Goal: Task Accomplishment & Management: Complete application form

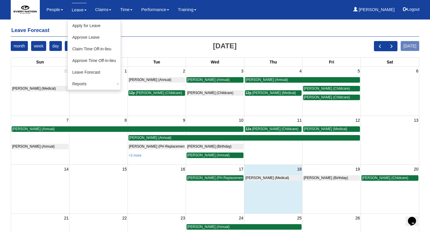
click at [75, 8] on link "Leave" at bounding box center [79, 10] width 15 height 14
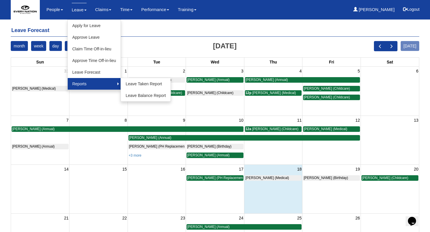
click at [85, 84] on link "Reports" at bounding box center [94, 84] width 53 height 12
click at [144, 88] on link "Leave Taken Report" at bounding box center [146, 84] width 50 height 12
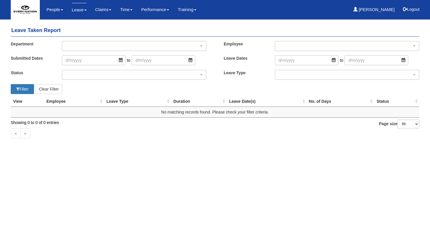
select select "50"
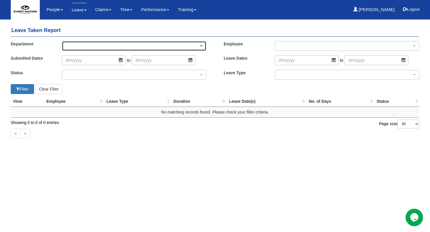
click at [114, 47] on div "button" at bounding box center [134, 45] width 144 height 9
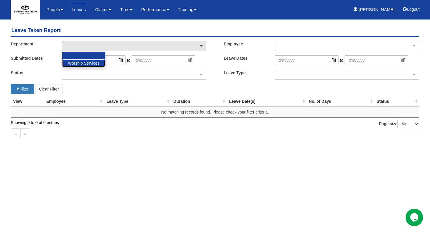
click at [74, 63] on span "Worship Services" at bounding box center [84, 63] width 32 height 6
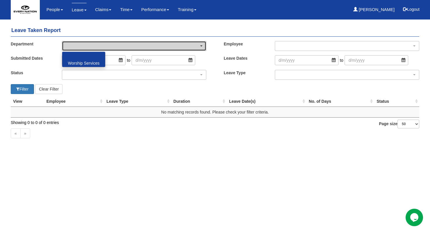
select select "149"
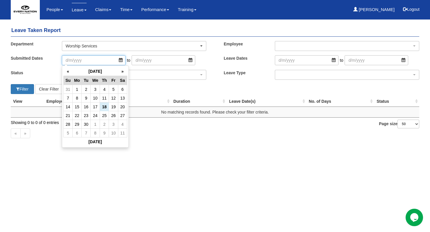
click at [110, 59] on input "search" at bounding box center [94, 60] width 64 height 10
click at [79, 86] on td "1" at bounding box center [76, 89] width 9 height 9
type input "1/9/2025"
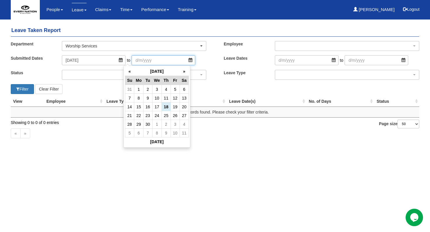
click at [176, 60] on input "search" at bounding box center [164, 60] width 64 height 10
click at [146, 121] on td "30" at bounding box center [147, 124] width 9 height 9
type input "30/9/2025"
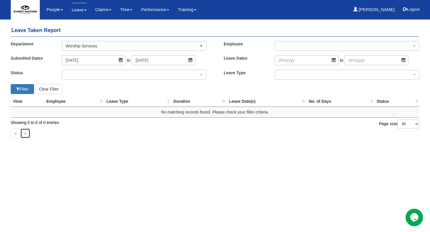
click at [21, 134] on link "»" at bounding box center [25, 133] width 10 height 10
click at [43, 90] on button "Clear Filter" at bounding box center [48, 89] width 27 height 10
select select "50"
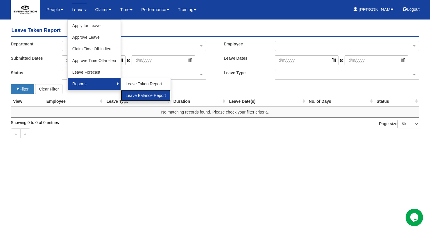
click at [135, 92] on link "Leave Balance Report" at bounding box center [146, 95] width 50 height 12
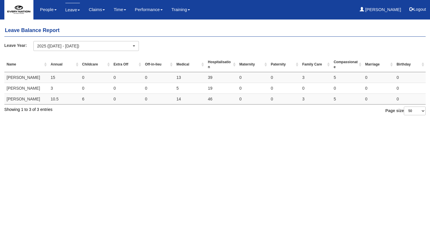
select select "50"
click at [34, 98] on td "[PERSON_NAME]" at bounding box center [26, 99] width 44 height 11
click at [376, 14] on link "[PERSON_NAME]" at bounding box center [381, 10] width 42 height 14
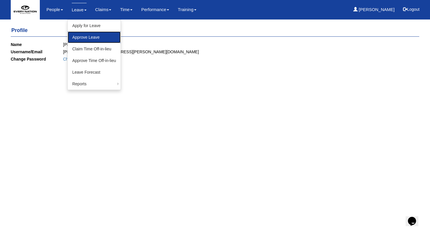
click at [93, 36] on link "Approve Leave" at bounding box center [94, 37] width 53 height 12
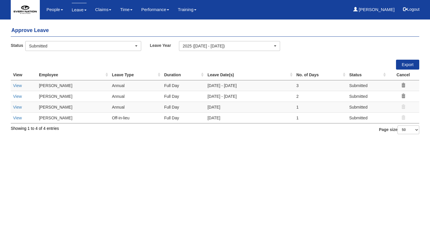
select select "50"
click at [21, 109] on link "View" at bounding box center [17, 107] width 9 height 5
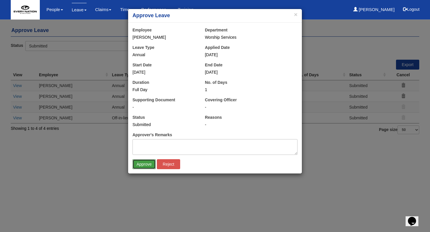
click at [142, 167] on input "Approve" at bounding box center [143, 164] width 23 height 10
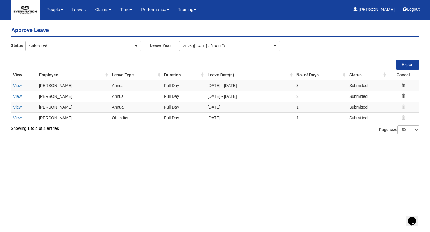
select select "50"
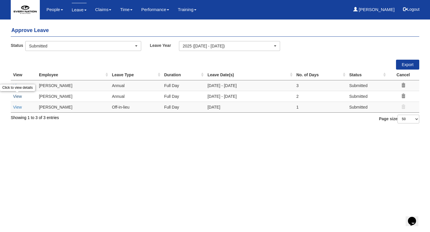
click at [18, 98] on link "View" at bounding box center [17, 96] width 9 height 5
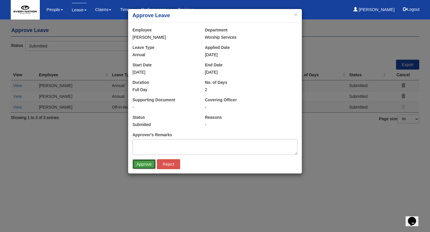
click at [145, 162] on input "Approve" at bounding box center [143, 164] width 23 height 10
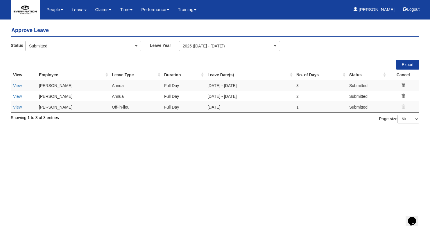
select select "50"
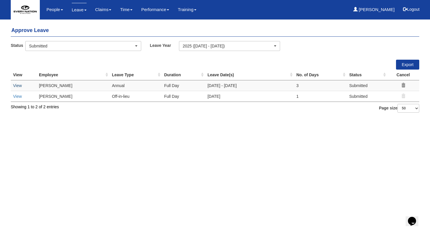
click at [17, 85] on link "View" at bounding box center [17, 85] width 9 height 5
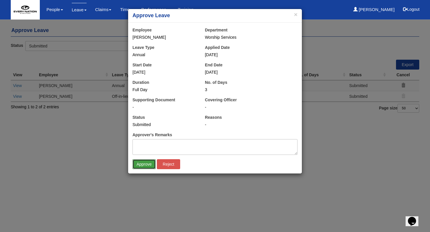
click at [137, 163] on input "Approve" at bounding box center [143, 164] width 23 height 10
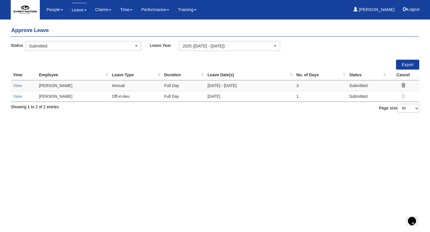
select select "50"
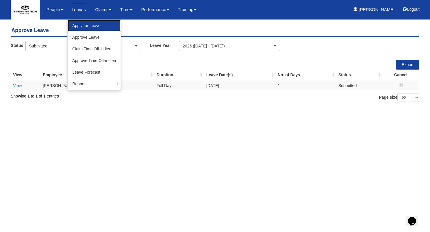
click at [87, 27] on link "Apply for Leave" at bounding box center [94, 26] width 53 height 12
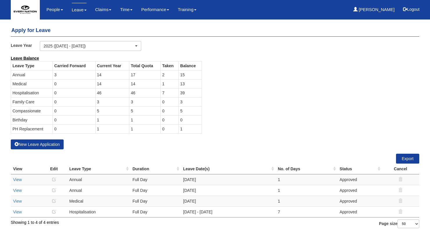
select select "50"
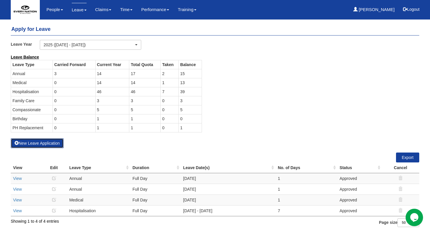
click at [29, 144] on button "New Leave Application" at bounding box center [37, 143] width 53 height 10
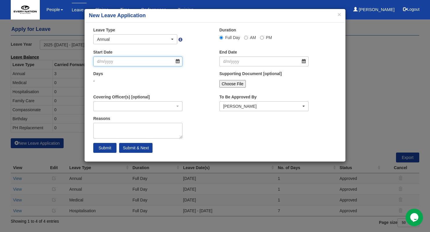
click at [180, 64] on input "Start Date" at bounding box center [137, 61] width 89 height 10
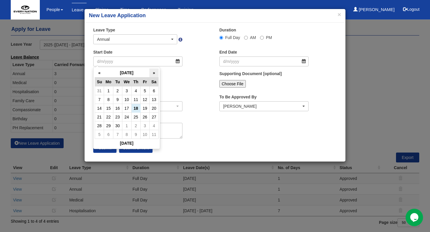
click at [154, 73] on th "»" at bounding box center [153, 72] width 9 height 9
click at [137, 92] on td "2" at bounding box center [135, 90] width 9 height 9
type input "2/10/2025"
select select
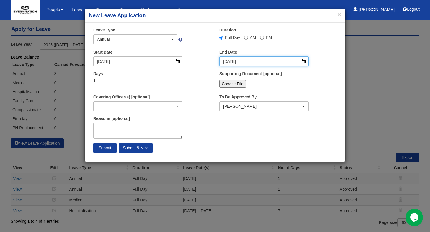
click at [304, 63] on input "2/10/2025" at bounding box center [263, 61] width 89 height 10
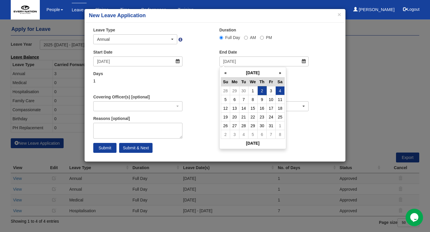
click at [279, 89] on td "4" at bounding box center [279, 90] width 9 height 9
type input "4/10/2025"
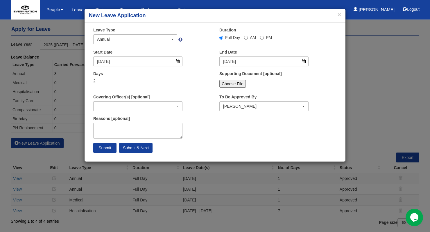
select select
click at [111, 148] on input "Submit" at bounding box center [104, 148] width 23 height 10
select select
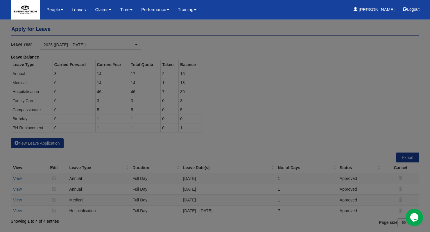
select select "50"
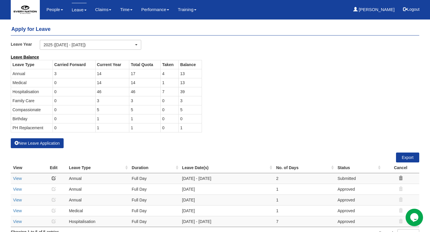
click at [224, 115] on div "Leave Balance Leave Type Carried Forward Current Year Total Quota Taken Balance…" at bounding box center [210, 96] width 408 height 84
